Goal: Share content: Share content

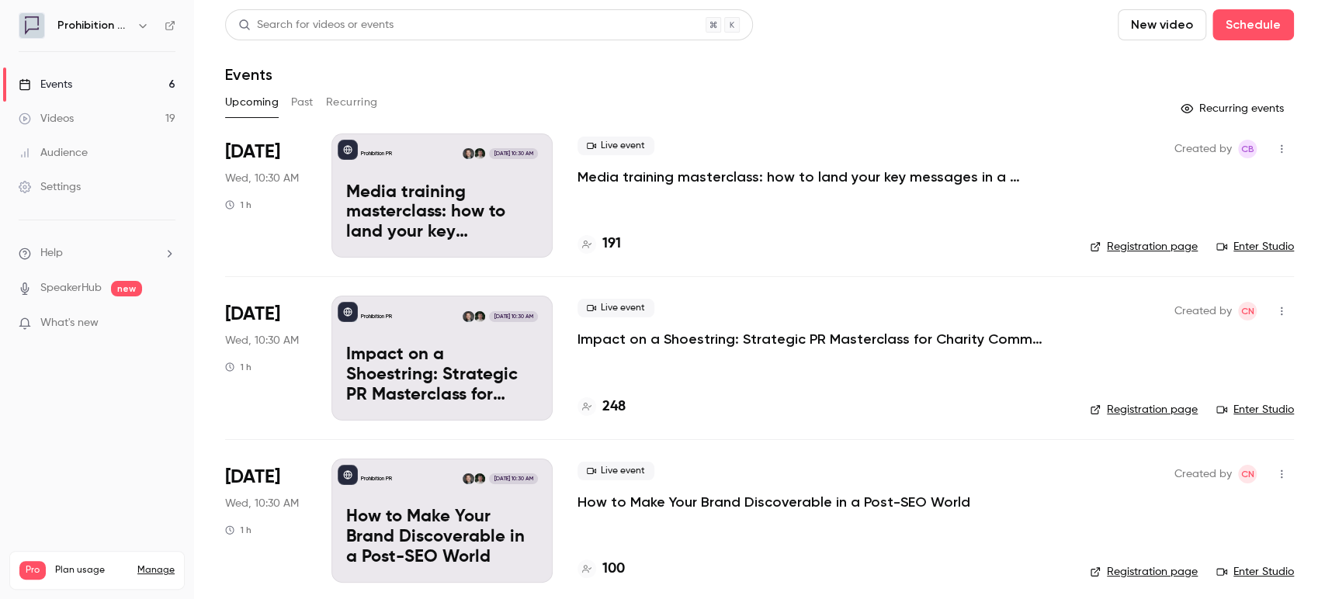
click at [659, 177] on p "Media training masterclass: how to land your key messages in a digital-first wo…" at bounding box center [810, 177] width 466 height 19
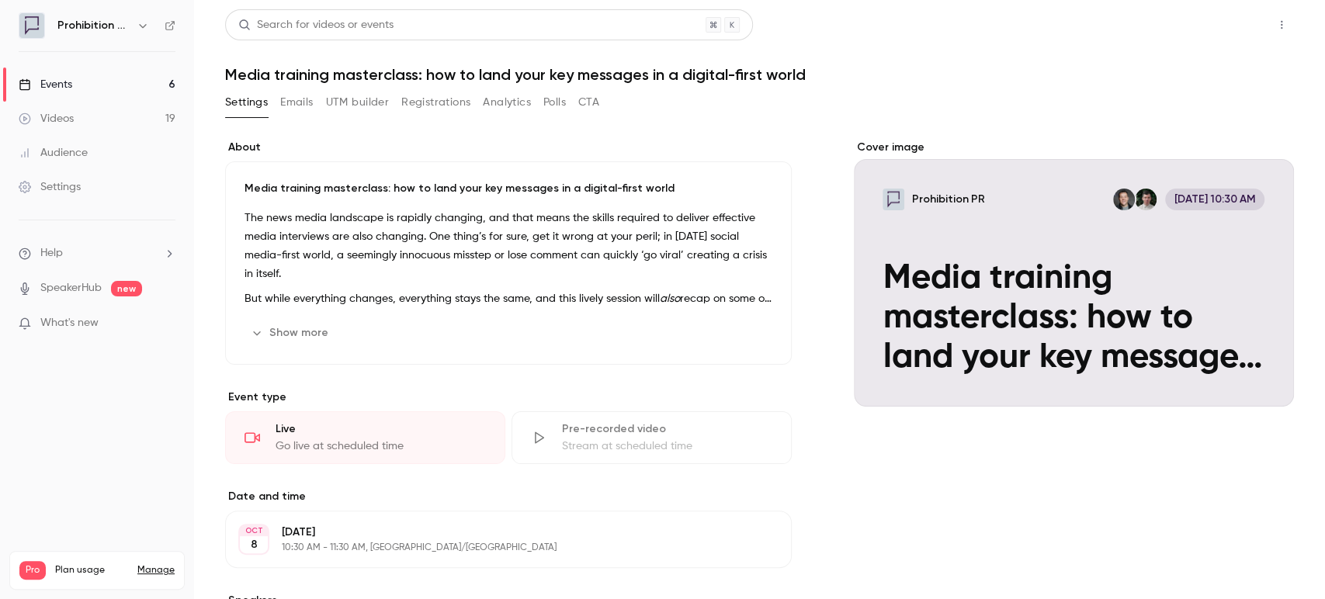
click at [1205, 12] on button "Share" at bounding box center [1225, 24] width 61 height 31
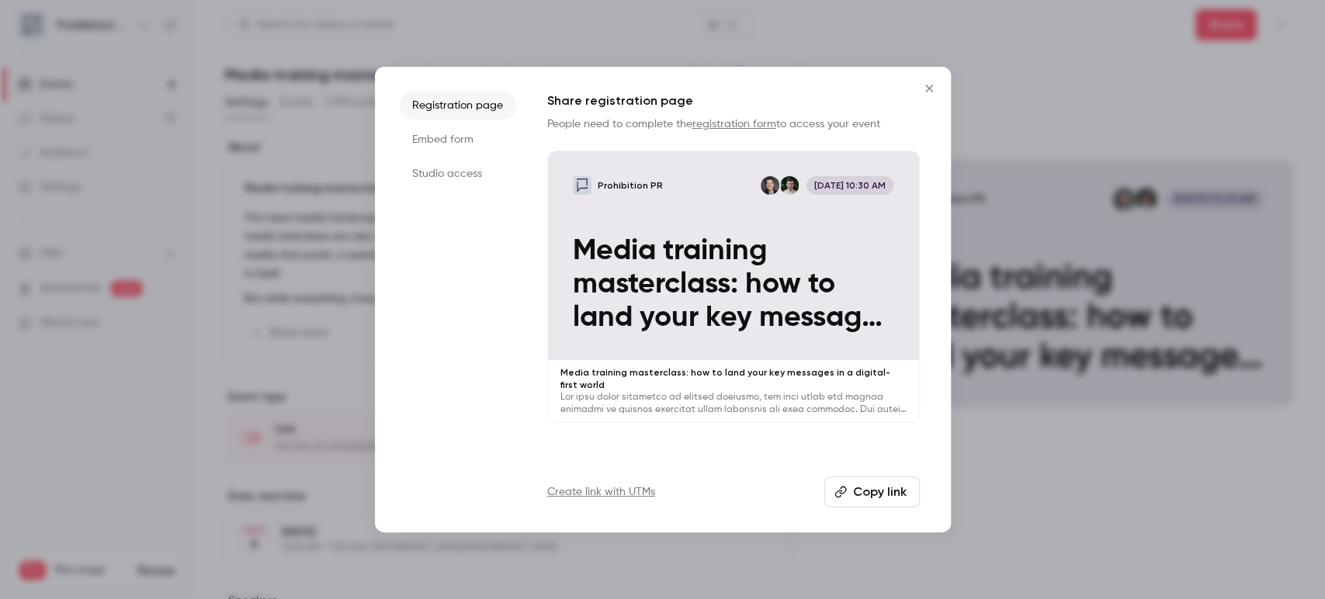
click at [873, 497] on button "Copy link" at bounding box center [871, 492] width 95 height 31
click at [932, 85] on icon "Close" at bounding box center [929, 88] width 19 height 12
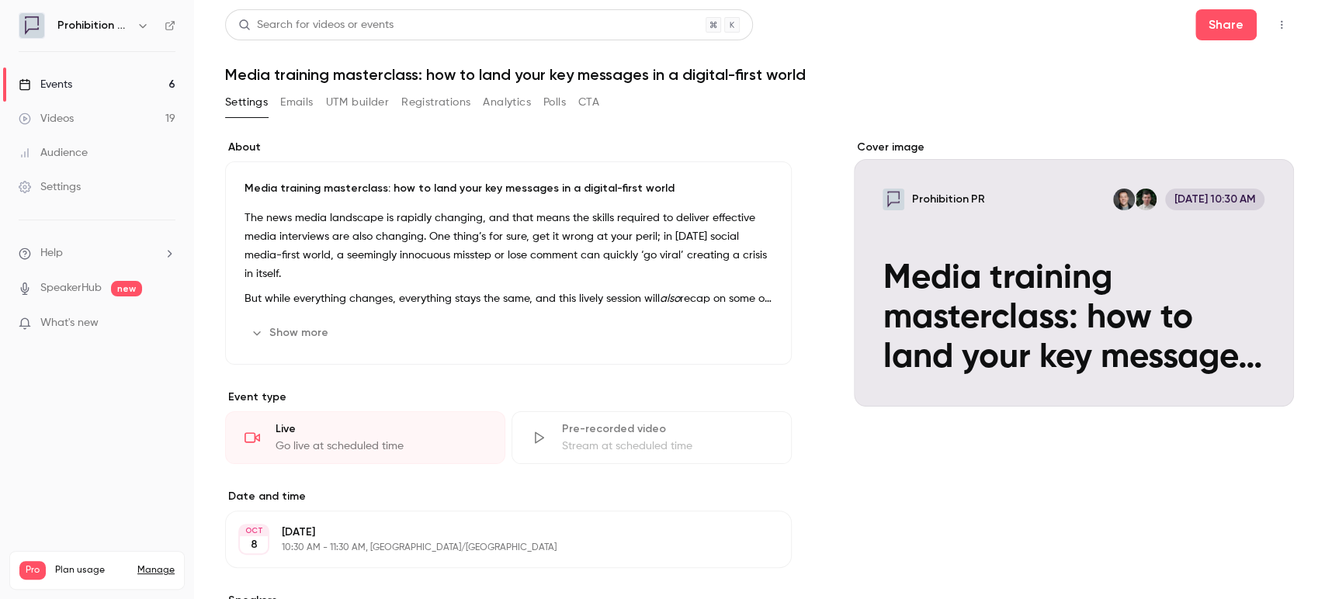
click at [57, 80] on div "Events" at bounding box center [46, 85] width 54 height 16
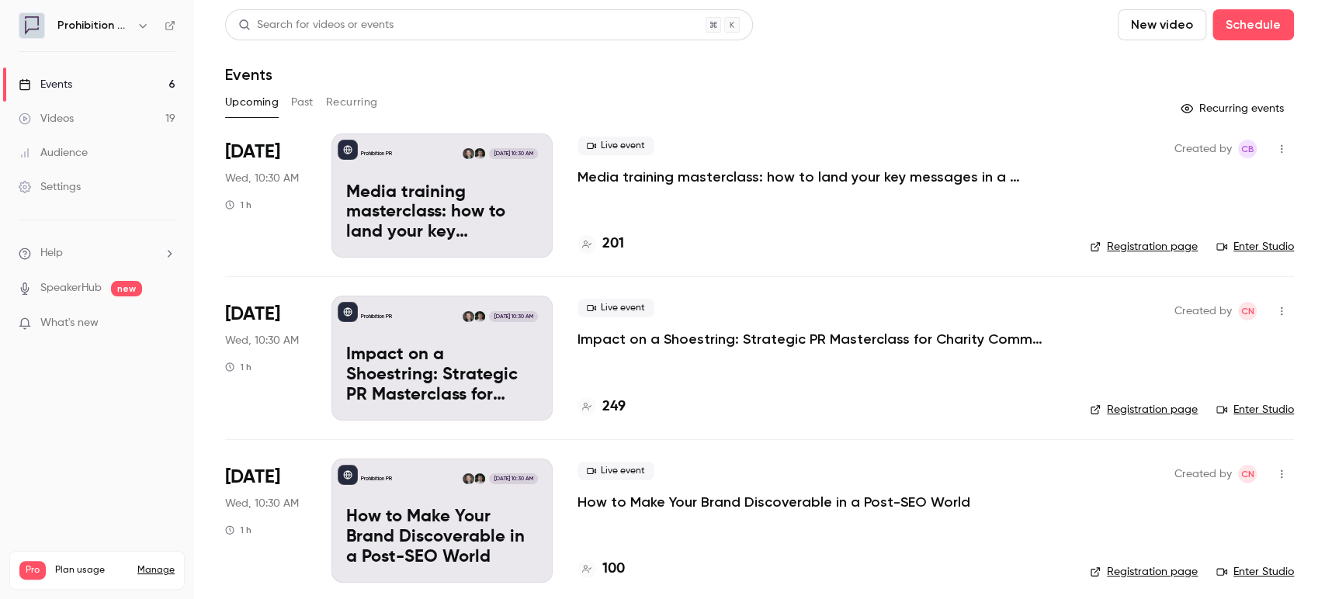
click at [767, 342] on p "Impact on a Shoestring: Strategic PR Masterclass for Charity Comms Teams" at bounding box center [810, 339] width 466 height 19
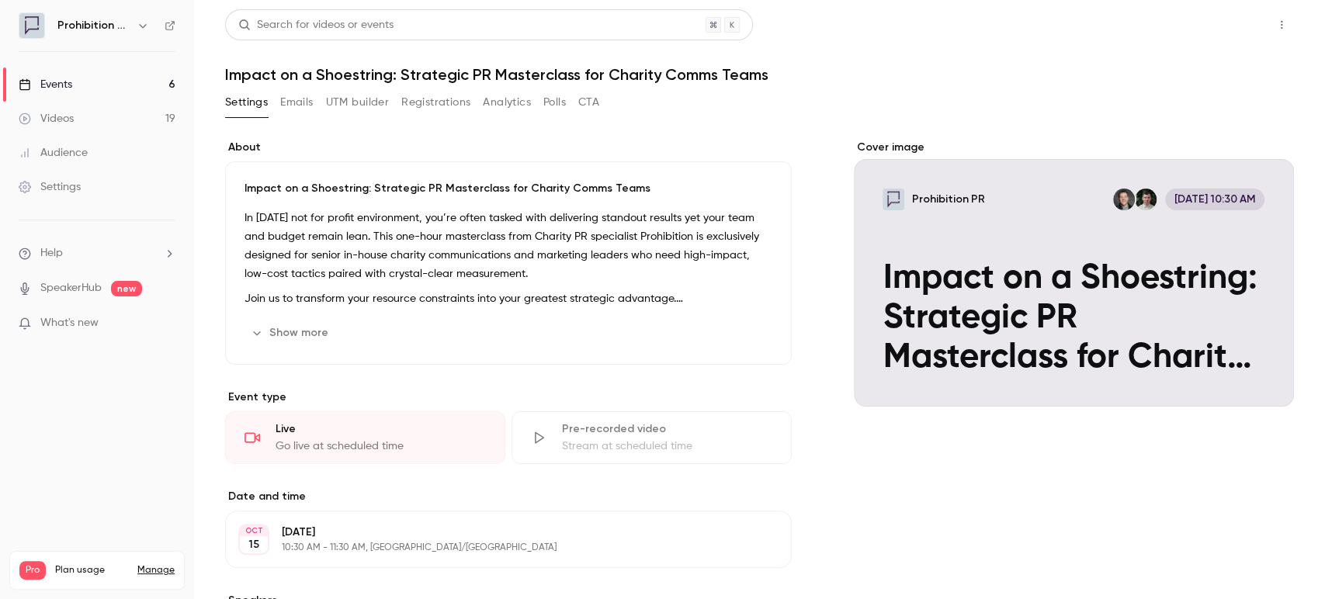
click at [1223, 21] on button "Share" at bounding box center [1225, 24] width 61 height 31
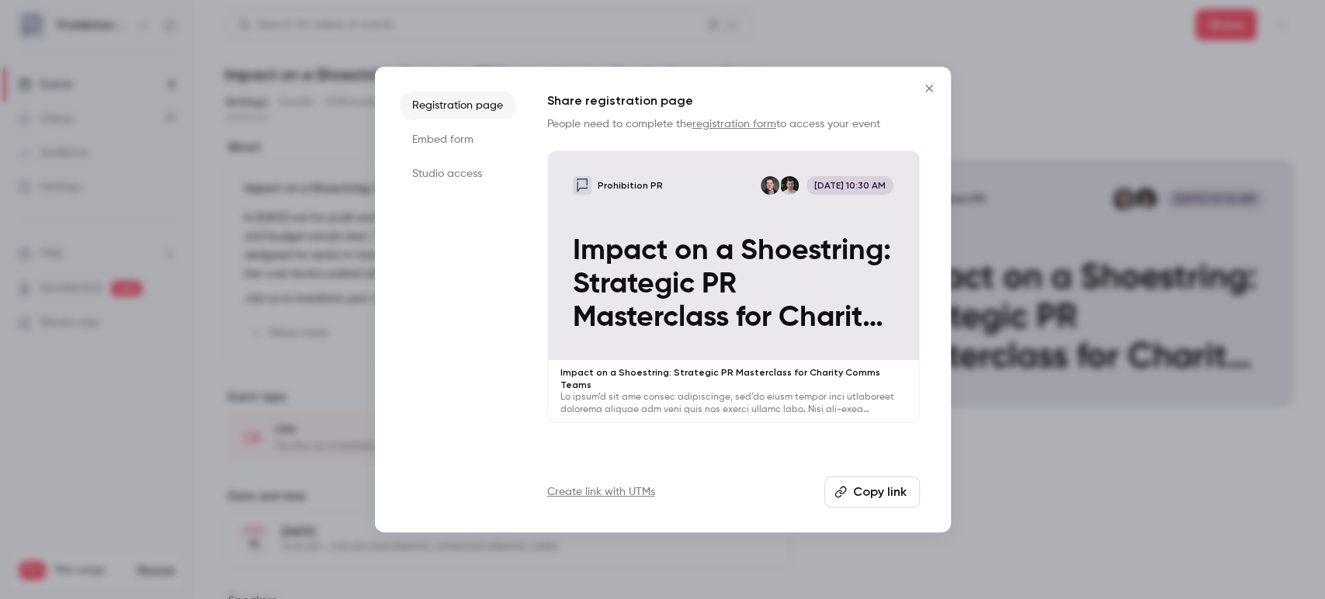
click at [864, 498] on button "Copy link" at bounding box center [871, 492] width 95 height 31
click at [924, 92] on icon "Close" at bounding box center [929, 88] width 19 height 12
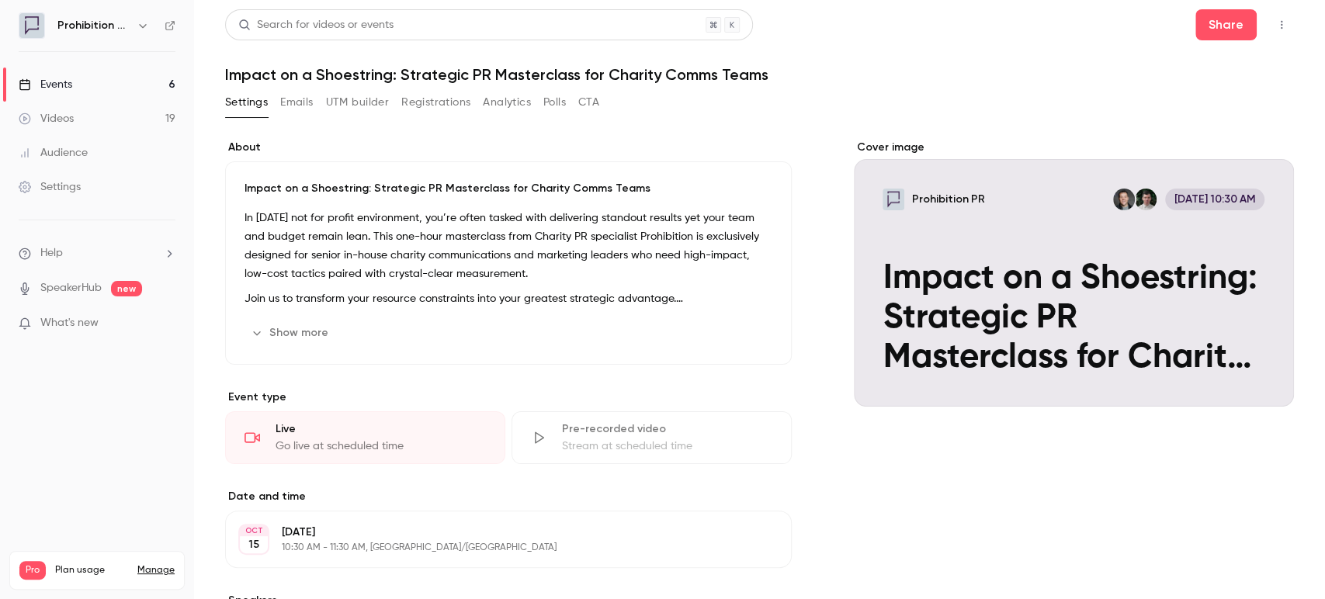
click at [168, 27] on icon at bounding box center [170, 25] width 11 height 11
